Goal: Find specific page/section: Find specific page/section

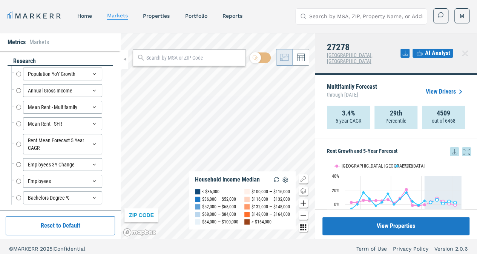
scroll to position [641, 0]
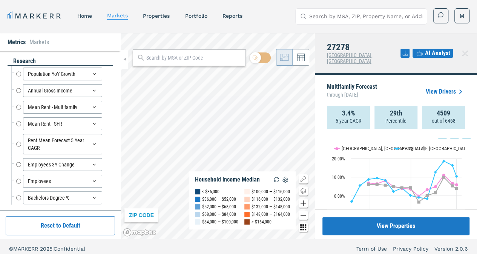
click at [176, 61] on input "text" at bounding box center [193, 58] width 95 height 8
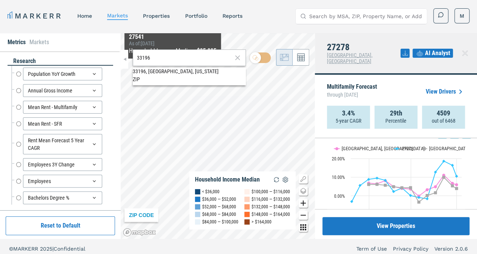
type input "33196"
click at [165, 75] on div "33196, Miami, Florida" at bounding box center [189, 72] width 113 height 8
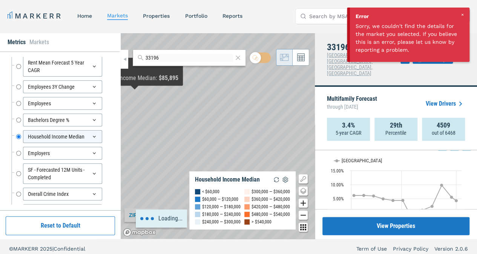
scroll to position [94, 0]
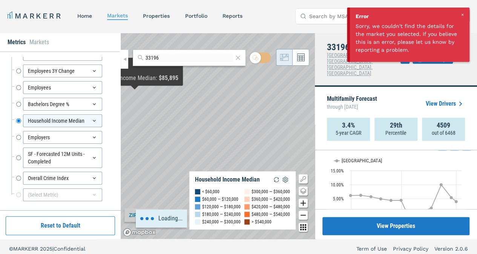
click at [17, 154] on input "SF - Forecasted 12M Units - Completed" at bounding box center [18, 157] width 5 height 20
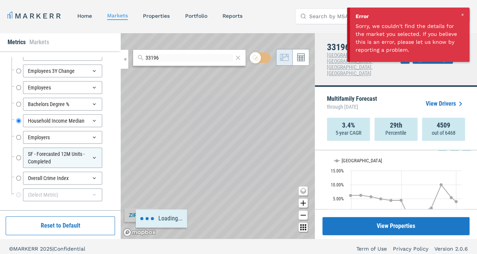
radio input "false"
radio input "true"
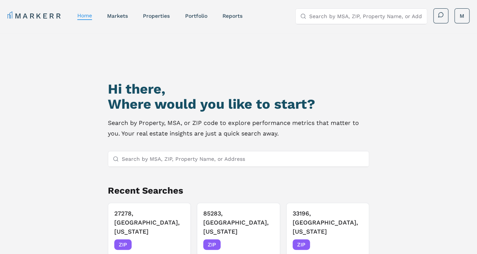
click at [167, 159] on input "Search by MSA, ZIP, Property Name, or Address" at bounding box center [243, 158] width 243 height 15
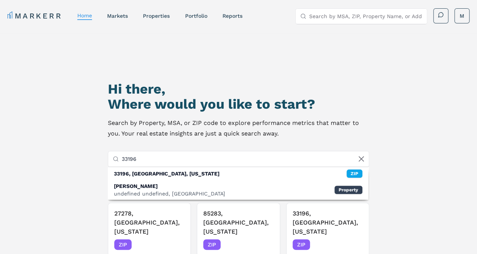
type input "33196"
click at [153, 175] on div "33196, Miami, Florida" at bounding box center [167, 174] width 106 height 8
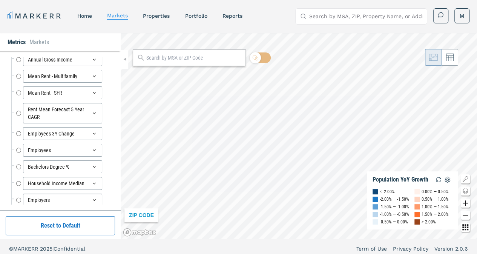
scroll to position [94, 0]
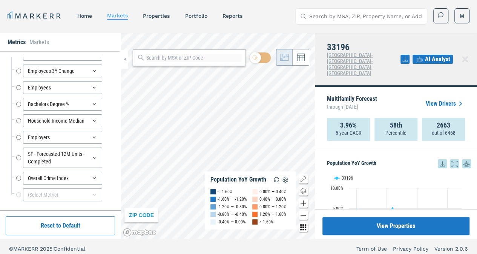
click at [18, 155] on input "SF - Forecasted 12M Units - Completed" at bounding box center [18, 157] width 5 height 20
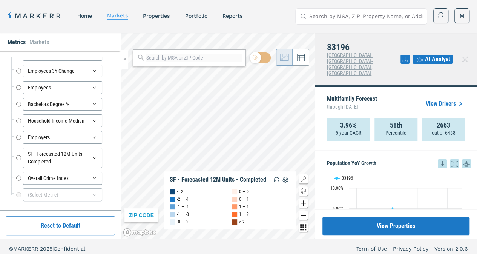
radio input "false"
radio input "true"
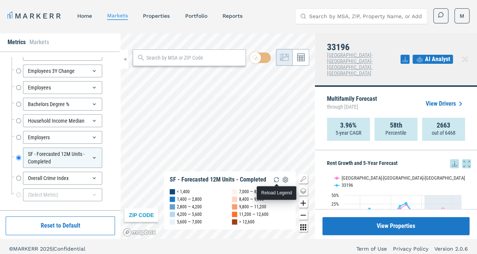
click at [275, 181] on img "button" at bounding box center [276, 179] width 9 height 9
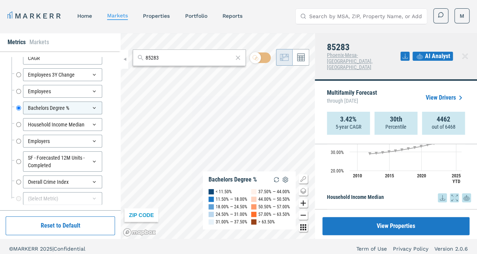
scroll to position [91, 0]
click at [16, 120] on input "Household Income Median" at bounding box center [18, 123] width 5 height 13
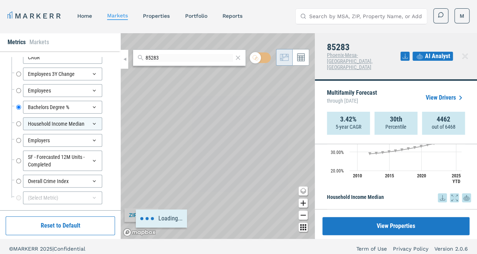
radio input "false"
radio input "true"
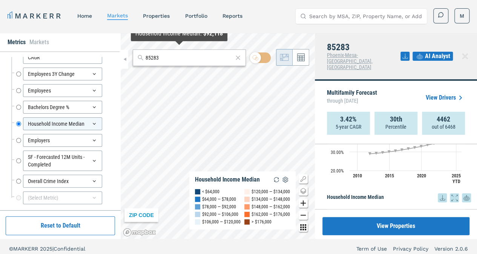
click at [175, 55] on input "85283" at bounding box center [190, 58] width 88 height 8
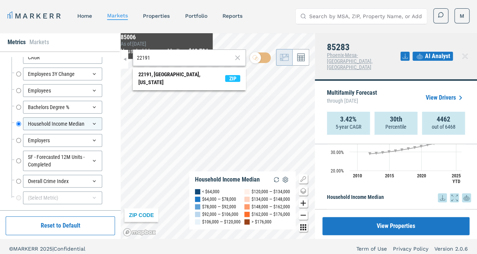
type input "22191"
click at [163, 72] on div "22191, [GEOGRAPHIC_DATA], [US_STATE]" at bounding box center [181, 79] width 87 height 16
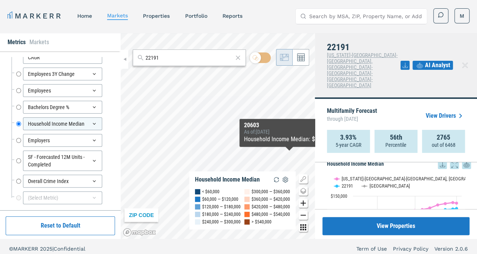
scroll to position [961, 0]
